Goal: Task Accomplishment & Management: Manage account settings

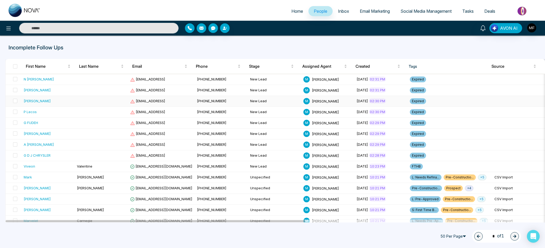
scroll to position [160, 0]
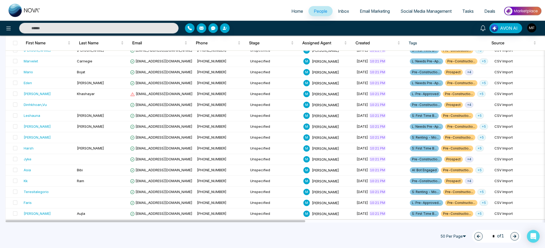
click at [327, 11] on link "People" at bounding box center [320, 11] width 24 height 10
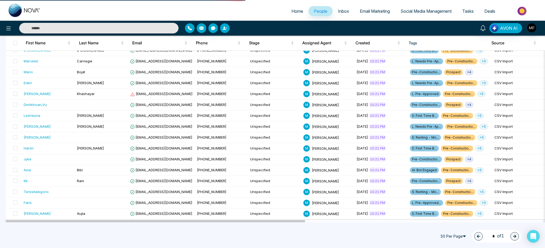
scroll to position [193, 0]
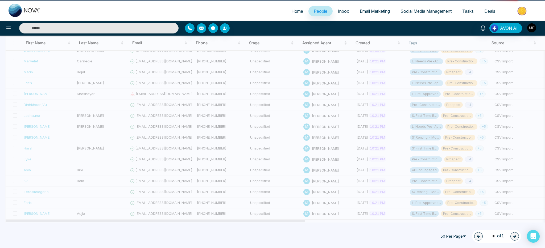
click at [320, 11] on span "People" at bounding box center [321, 11] width 14 height 5
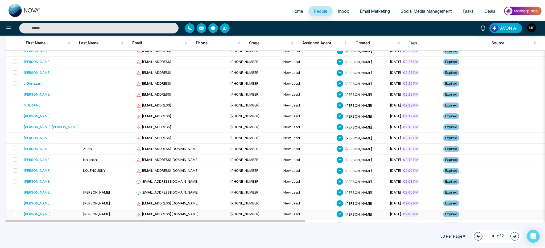
scroll to position [0, 0]
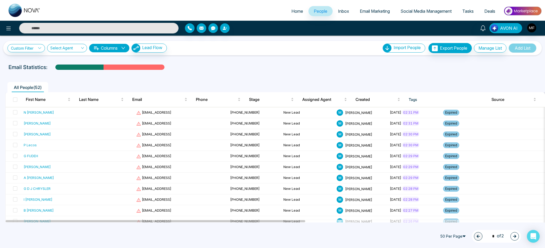
click at [274, 82] on ul "All People ( 52 )" at bounding box center [260, 87] width 510 height 10
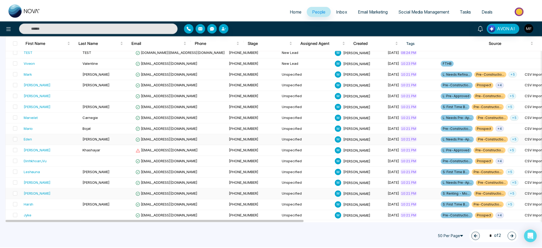
scroll to position [397, 0]
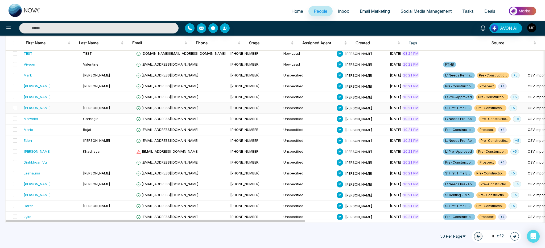
click at [50, 108] on div "[PERSON_NAME]" at bounding box center [51, 107] width 55 height 5
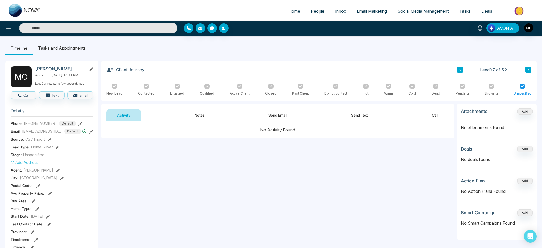
click at [206, 88] on icon at bounding box center [207, 86] width 3 height 3
click at [177, 87] on div at bounding box center [177, 85] width 5 height 5
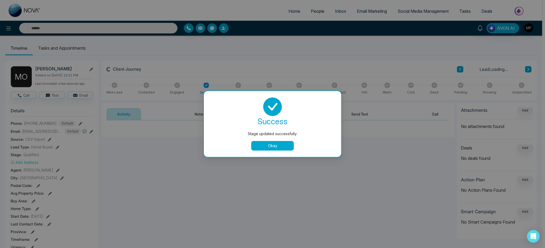
click at [253, 148] on button "Okay" at bounding box center [272, 146] width 43 height 10
click at [278, 151] on div "success Stage updated successfully. Okay" at bounding box center [272, 124] width 137 height 66
click at [281, 145] on button "Okay" at bounding box center [272, 146] width 43 height 10
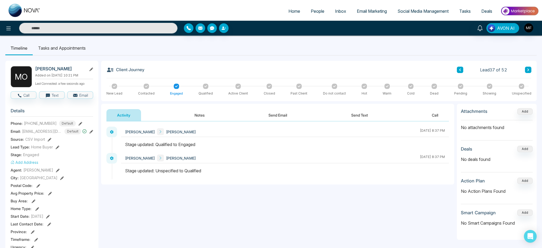
click at [411, 86] on icon at bounding box center [410, 86] width 3 height 2
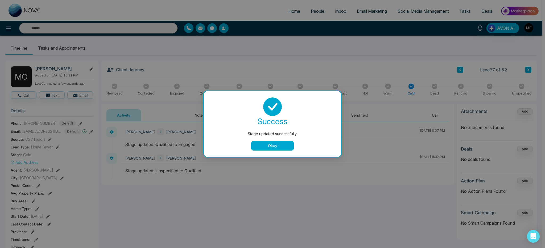
click at [283, 147] on button "Okay" at bounding box center [272, 146] width 43 height 10
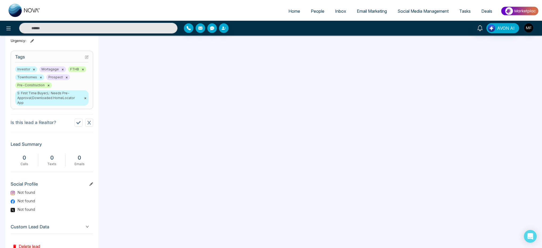
scroll to position [221, 0]
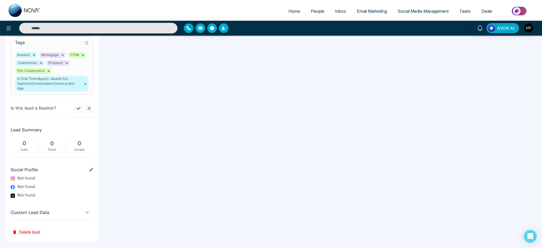
click at [89, 106] on button at bounding box center [89, 109] width 8 height 8
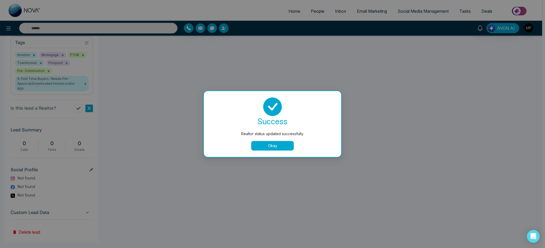
click at [259, 147] on button "Okay" at bounding box center [272, 146] width 43 height 10
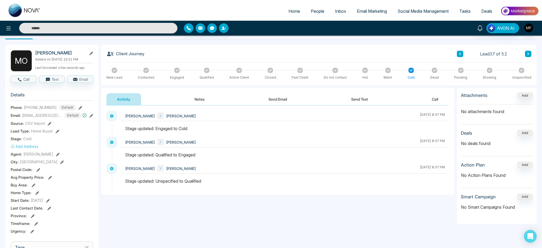
scroll to position [16, 0]
click at [526, 169] on div "No Action Plans Found" at bounding box center [497, 175] width 72 height 15
click at [527, 167] on button "Add" at bounding box center [524, 165] width 15 height 6
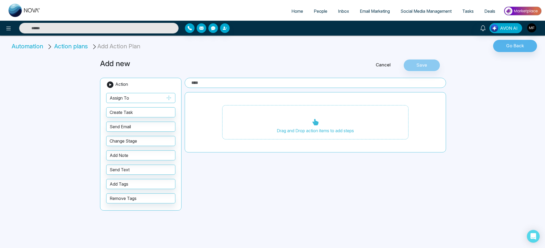
click at [172, 98] on button "Assign To" at bounding box center [140, 98] width 69 height 10
click at [171, 98] on icon "button" at bounding box center [169, 97] width 5 height 5
click at [167, 98] on icon "button" at bounding box center [169, 97] width 5 height 5
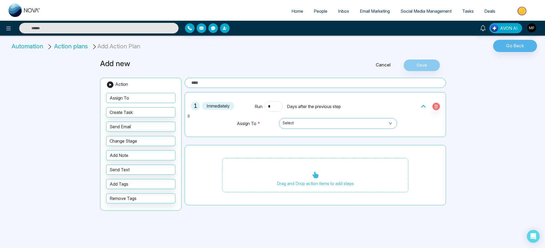
click at [303, 123] on span "Select" at bounding box center [338, 123] width 111 height 9
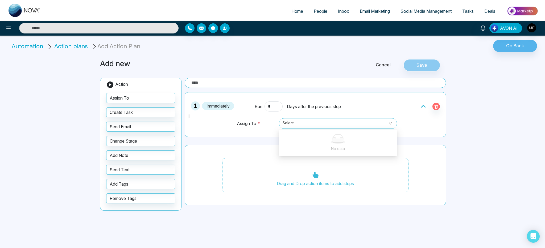
click at [248, 134] on td "Assign To *" at bounding box center [256, 126] width 40 height 16
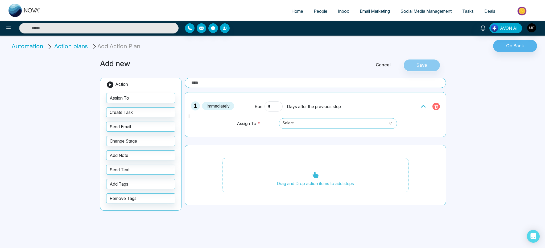
click at [437, 107] on icon "button" at bounding box center [436, 107] width 4 height 4
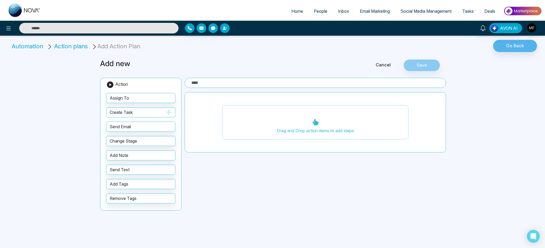
click at [142, 114] on button "Create Task" at bounding box center [140, 112] width 69 height 10
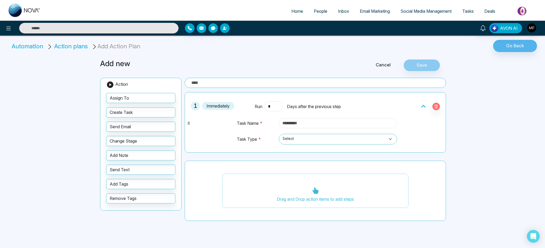
click at [375, 125] on input "text" at bounding box center [338, 123] width 118 height 10
click at [357, 139] on span "Select" at bounding box center [338, 139] width 111 height 9
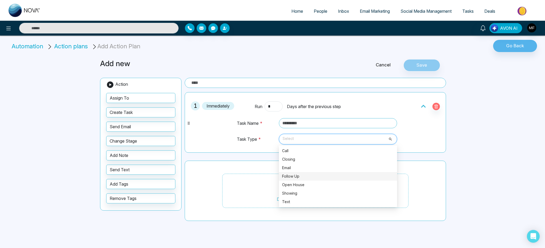
click at [342, 176] on div "Follow Up" at bounding box center [338, 177] width 112 height 6
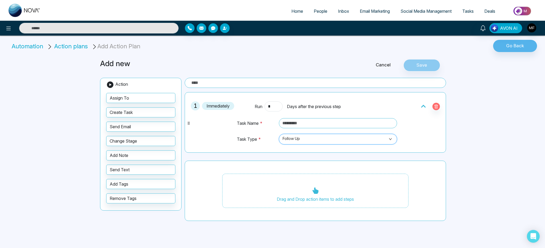
click at [284, 159] on div "1 Immediately Run * Days after the previous step Task Name * Task Type * Follow…" at bounding box center [315, 156] width 261 height 129
click at [298, 125] on input "text" at bounding box center [338, 123] width 118 height 10
type input "**"
click at [420, 138] on div "1 Immediately Run * Days after the previous step Task Name * ** Task Type * Fol…" at bounding box center [315, 122] width 255 height 55
click at [329, 192] on div "Drag and Drop action items to add steps" at bounding box center [315, 191] width 186 height 35
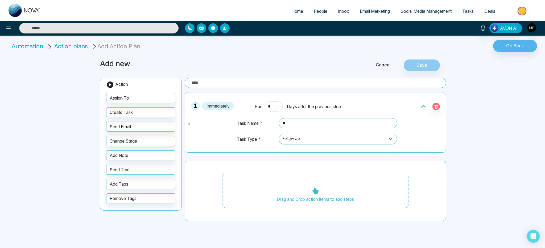
click at [315, 190] on icon at bounding box center [315, 191] width 6 height 6
click at [314, 190] on icon at bounding box center [315, 191] width 6 height 6
click at [425, 65] on div "Cancel Save" at bounding box center [389, 65] width 117 height 12
click at [197, 105] on span "1" at bounding box center [195, 106] width 9 height 9
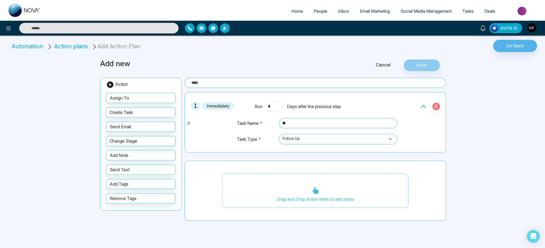
click at [273, 105] on input "*" at bounding box center [273, 107] width 18 height 10
click at [73, 48] on span "Action plans" at bounding box center [71, 46] width 34 height 7
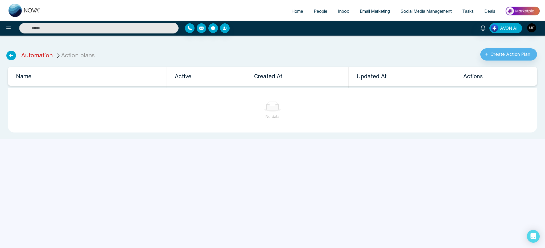
click at [42, 57] on link "Automation" at bounding box center [36, 55] width 31 height 7
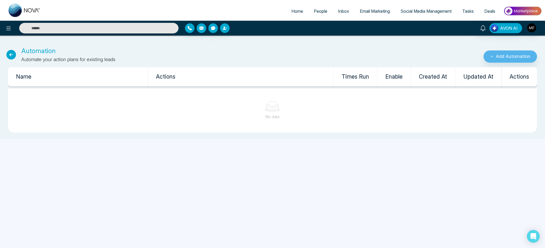
click at [9, 56] on icon at bounding box center [11, 55] width 10 height 10
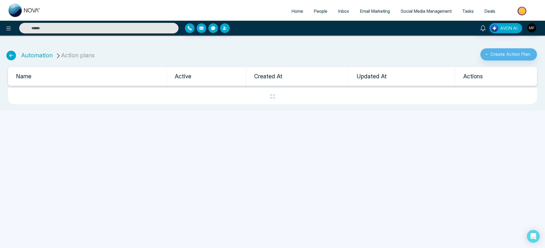
click at [9, 56] on icon at bounding box center [11, 56] width 10 height 10
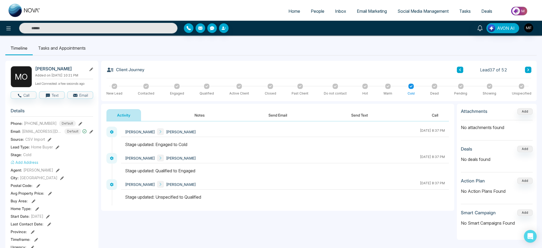
click at [269, 54] on ul "Timeline Tasks and Appointments" at bounding box center [270, 48] width 531 height 14
click at [215, 67] on div "Client Journey Lead 37 of 52" at bounding box center [318, 72] width 425 height 12
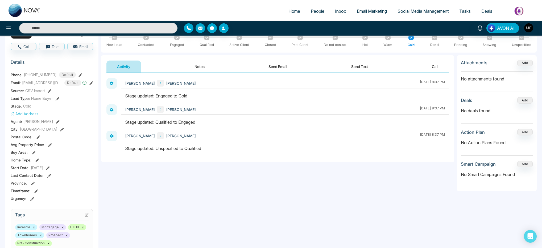
scroll to position [50, 0]
